Goal: Transaction & Acquisition: Purchase product/service

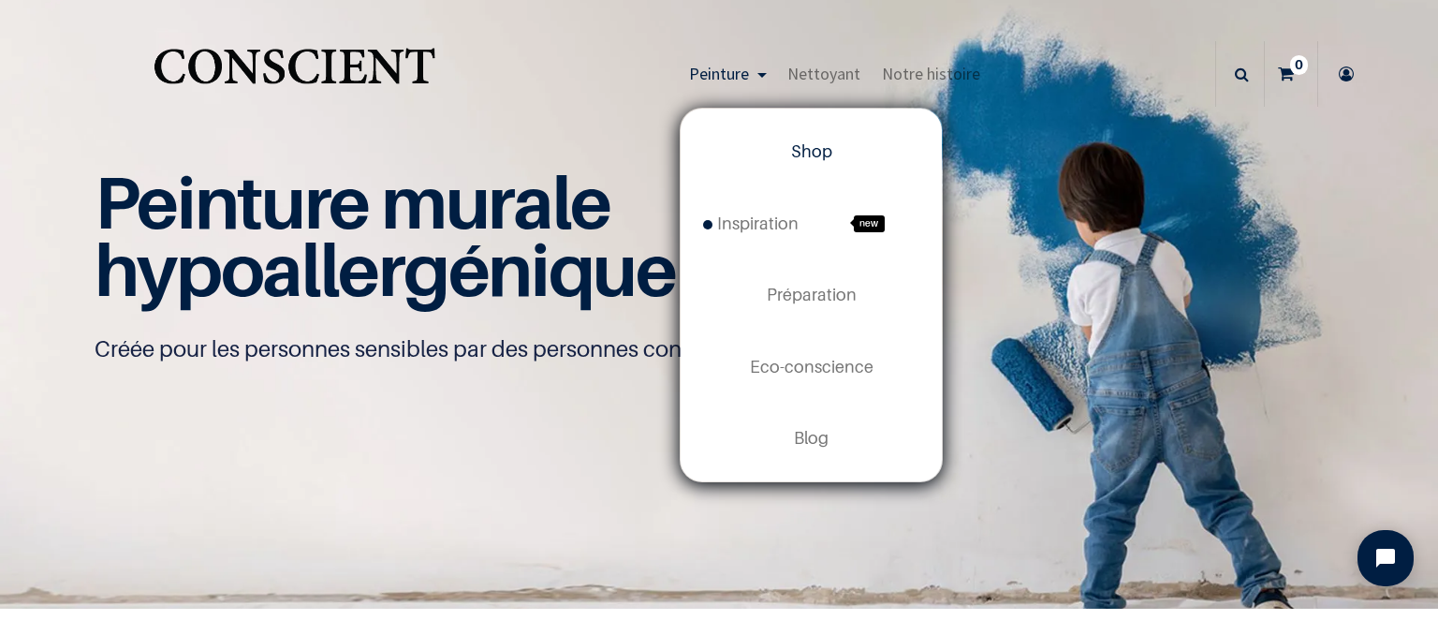
click at [814, 143] on span "Shop" at bounding box center [811, 151] width 41 height 20
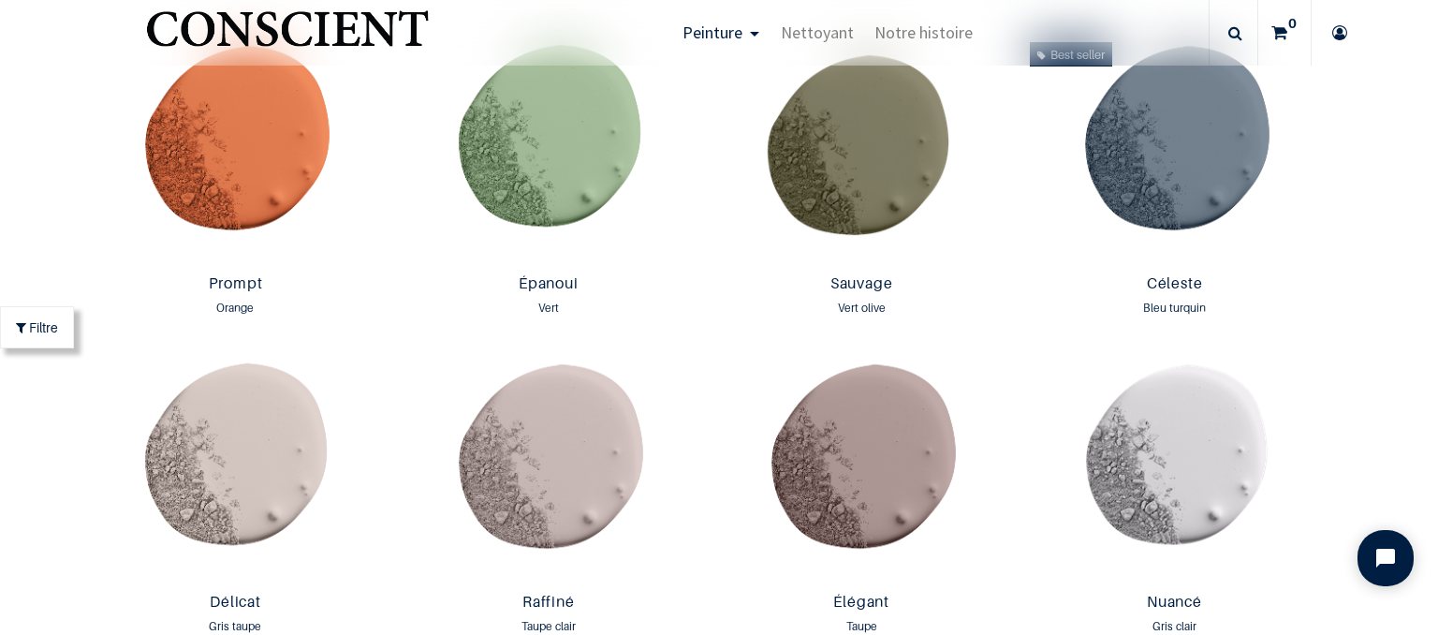
scroll to position [2601, 0]
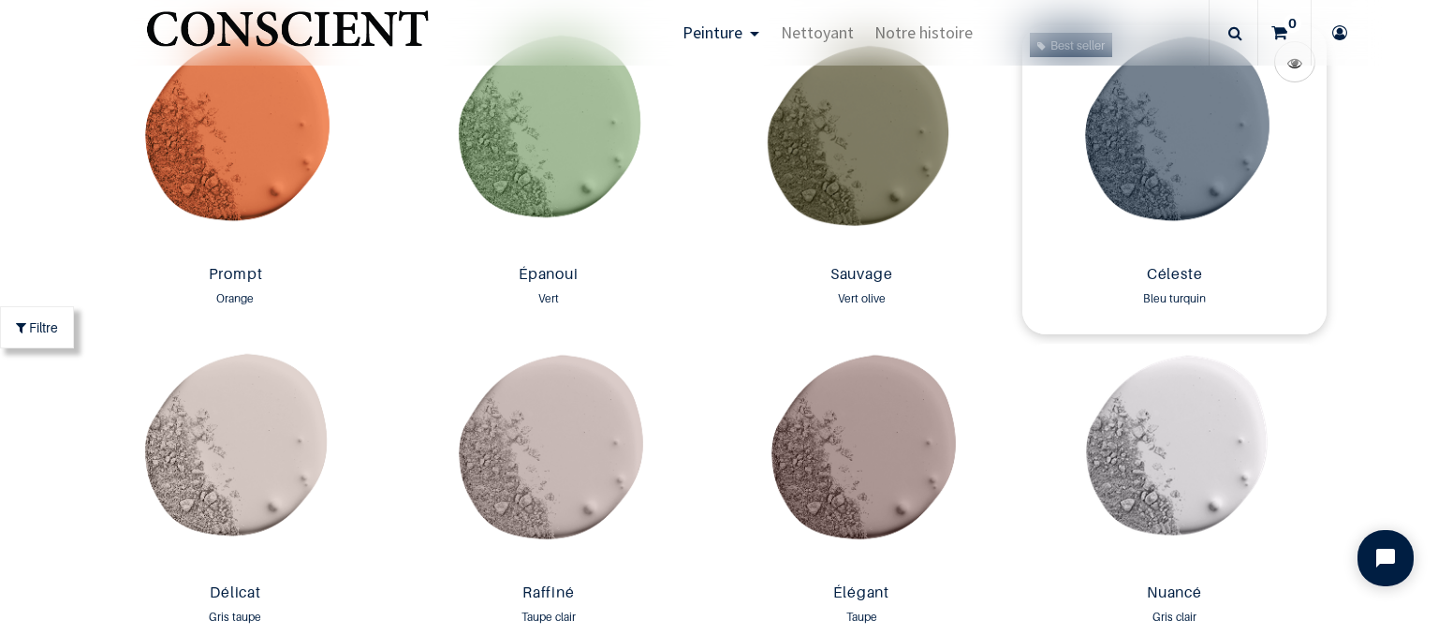
click at [1199, 162] on img at bounding box center [1174, 141] width 303 height 232
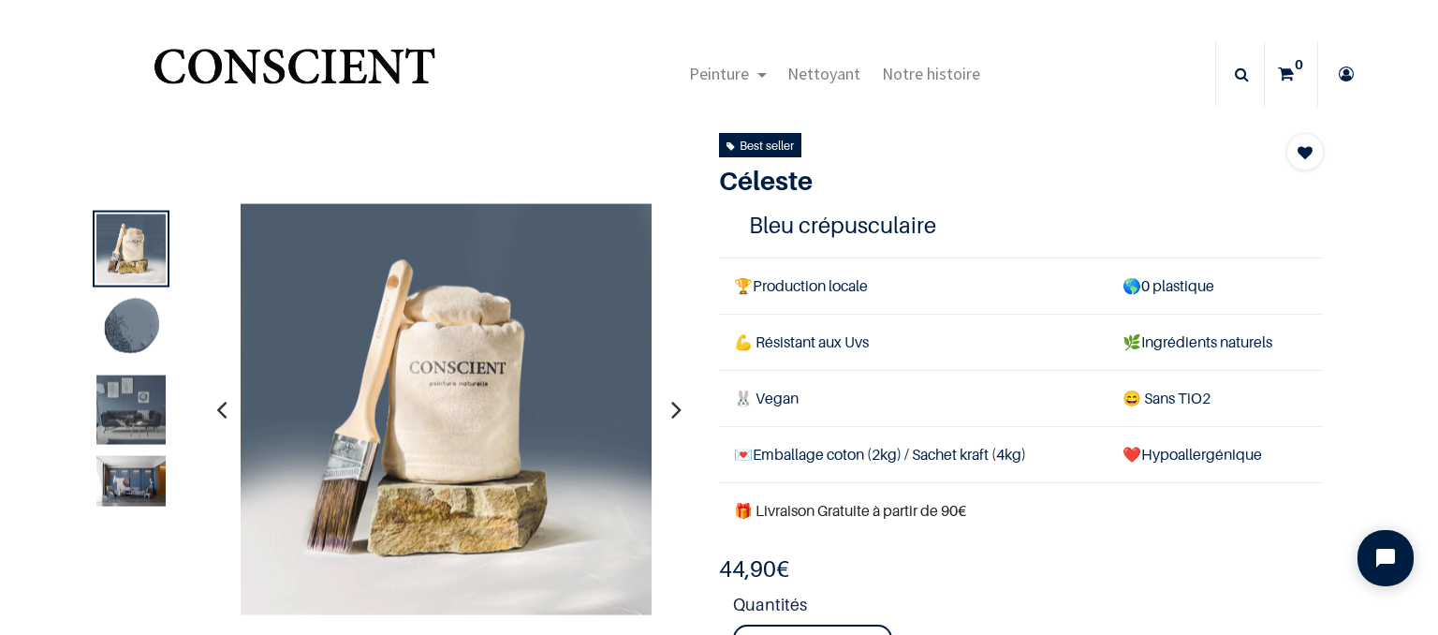
click at [130, 389] on img at bounding box center [130, 410] width 69 height 69
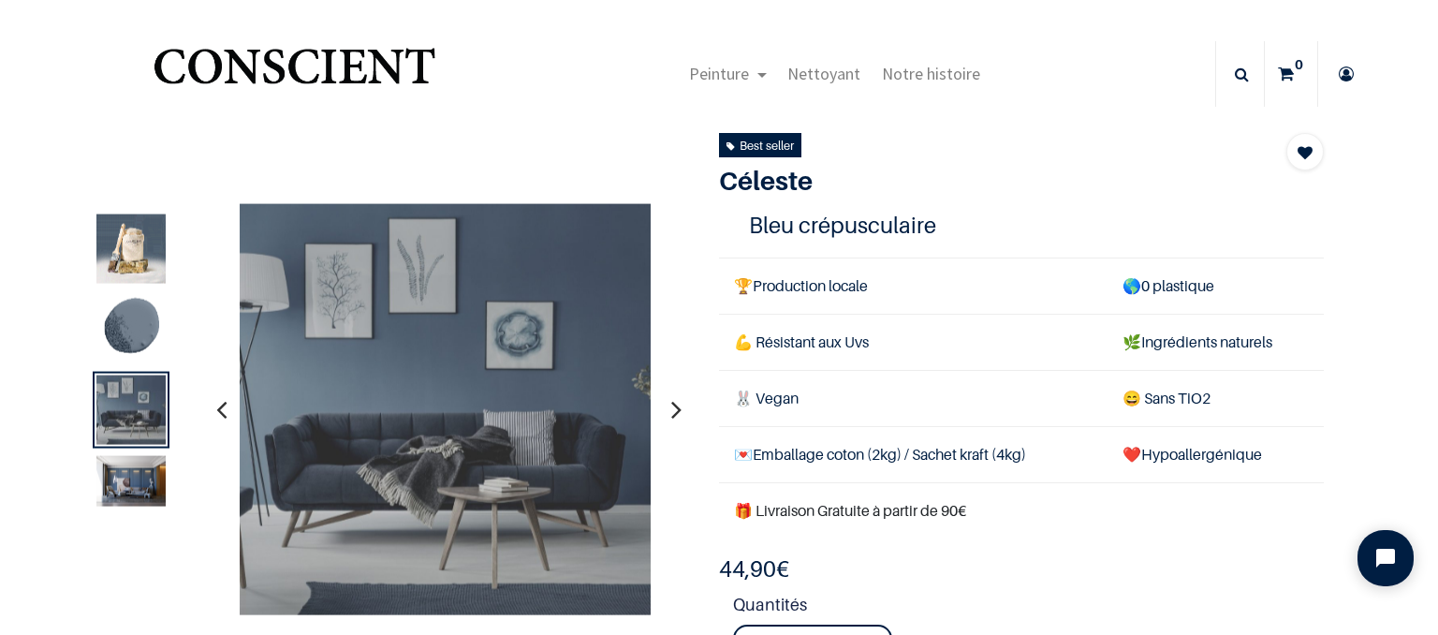
click at [127, 488] on img at bounding box center [130, 481] width 69 height 51
